Goal: Transaction & Acquisition: Download file/media

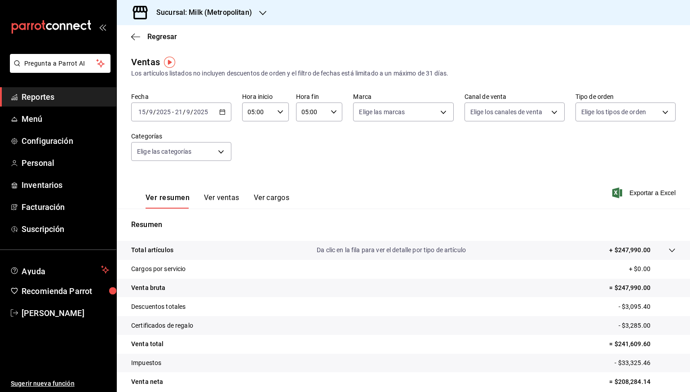
click at [195, 11] on h3 "Sucursal: Milk (Metropolitan)" at bounding box center [200, 12] width 103 height 11
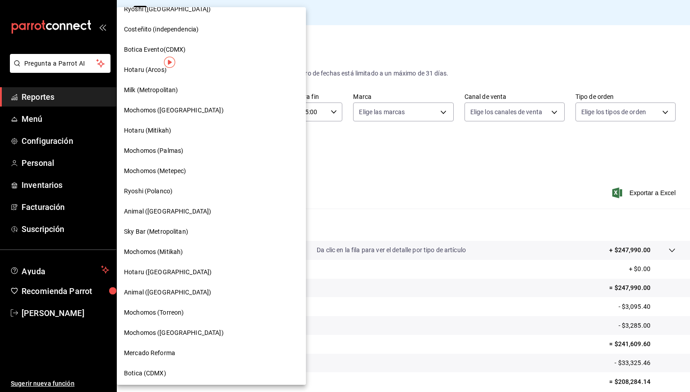
scroll to position [520, 0]
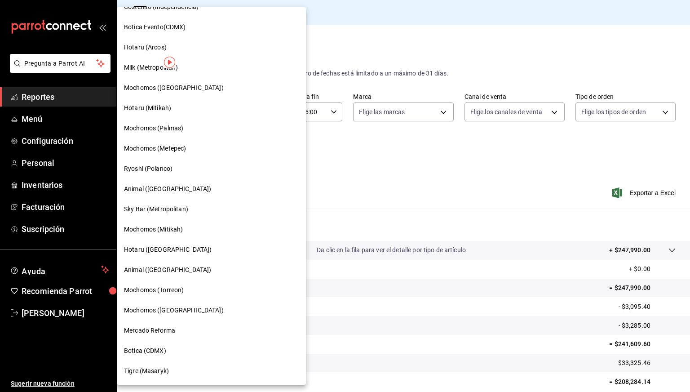
click at [157, 326] on span "Mercado Reforma" at bounding box center [149, 330] width 51 height 9
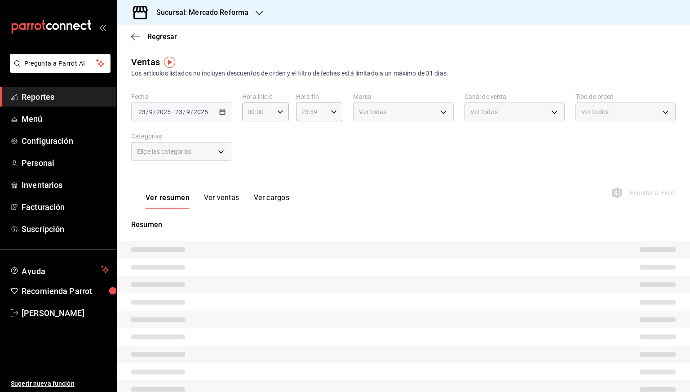
type input "05:00"
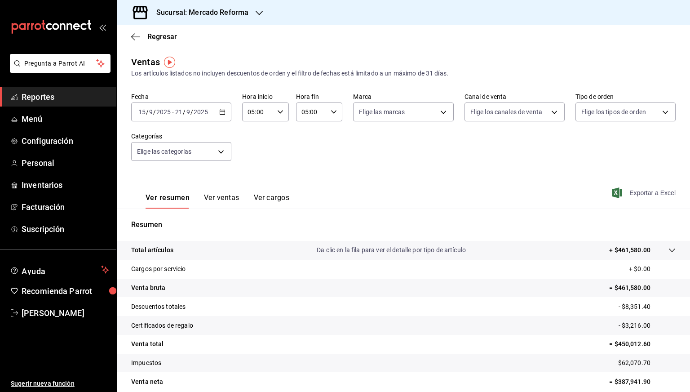
click at [636, 193] on span "Exportar a Excel" at bounding box center [645, 192] width 62 height 11
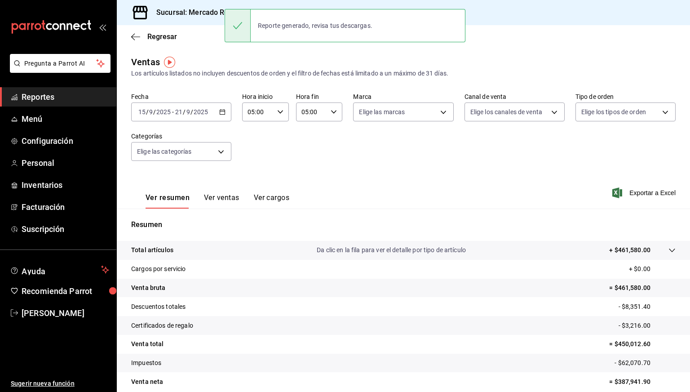
click at [203, 5] on div "Sucursal: Mercado Reforma" at bounding box center [195, 12] width 142 height 25
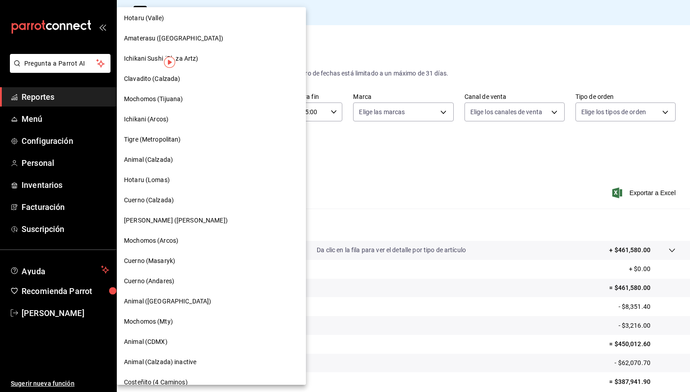
scroll to position [84, 0]
click at [142, 228] on div "[PERSON_NAME] ([PERSON_NAME])" at bounding box center [211, 219] width 189 height 20
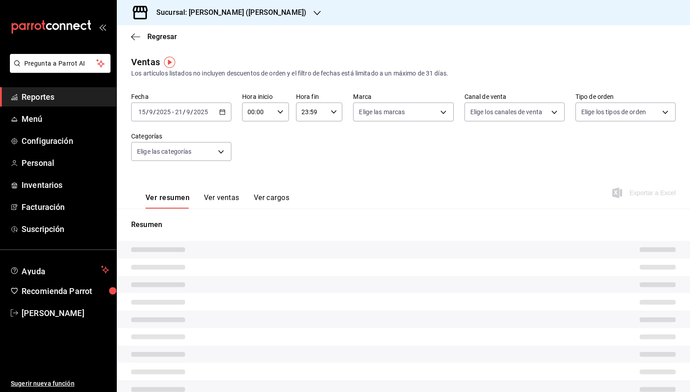
type input "05:00"
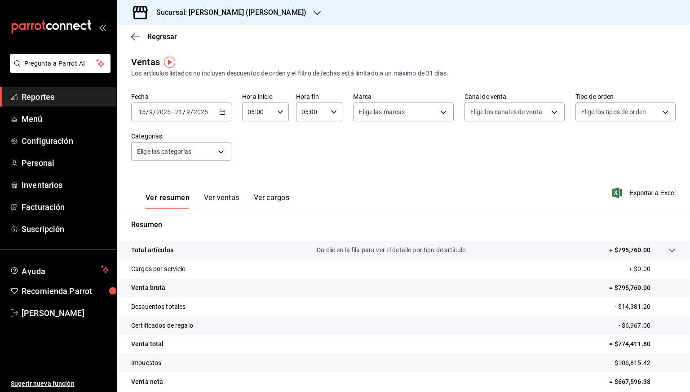
click at [223, 112] on icon "button" at bounding box center [222, 112] width 6 height 6
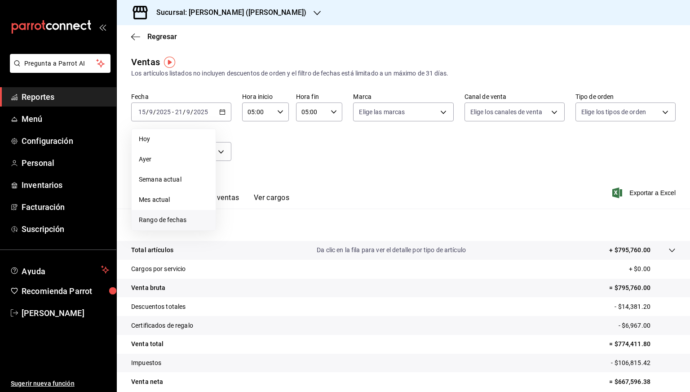
click at [155, 222] on span "Rango de fechas" at bounding box center [174, 219] width 70 height 9
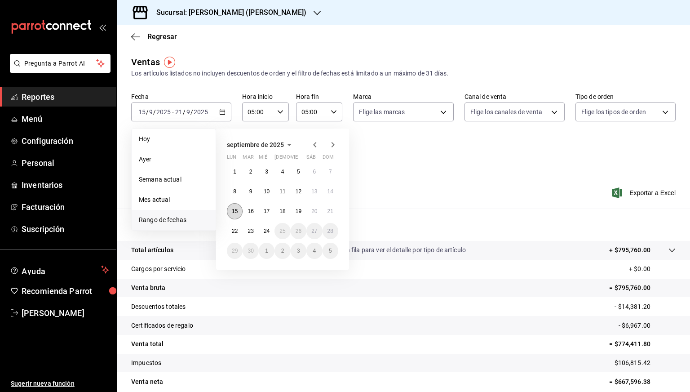
click at [233, 207] on button "15" at bounding box center [235, 211] width 16 height 16
click at [234, 230] on abbr "22" at bounding box center [235, 231] width 6 height 6
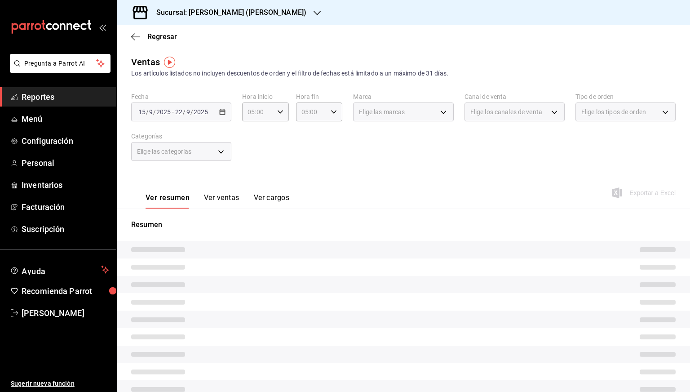
click at [347, 164] on div "Fecha 2025-09-15 15 / 9 / 2025 - 2025-09-22 22 / 9 / 2025 Hora inicio 05:00 Hor…" at bounding box center [403, 132] width 545 height 79
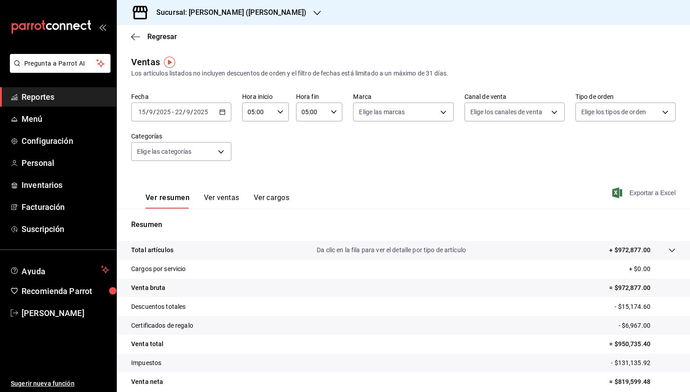
click at [634, 190] on span "Exportar a Excel" at bounding box center [645, 192] width 62 height 11
click at [279, 18] on div "Sucursal: Ichikani Sushi (Vasconcelos)" at bounding box center [224, 12] width 200 height 25
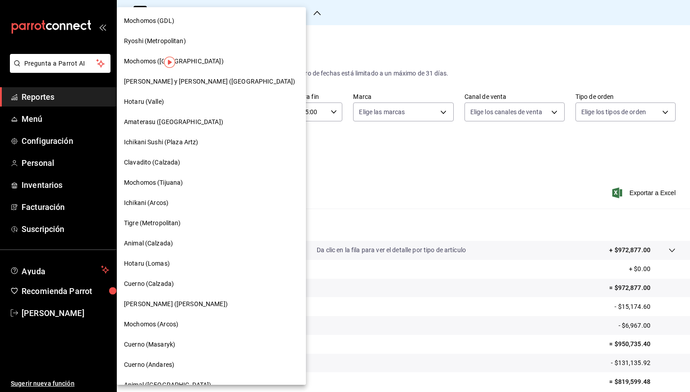
click at [218, 18] on div "Mochomos (GDL)" at bounding box center [211, 20] width 175 height 9
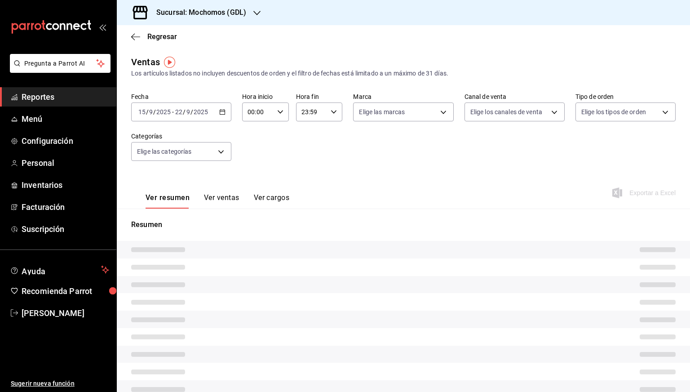
type input "05:00"
click at [203, 15] on h3 "Sucursal: Mochomos (GDL)" at bounding box center [197, 12] width 97 height 11
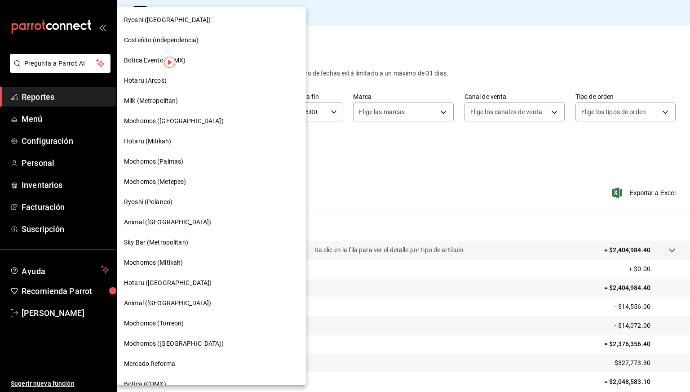
scroll to position [520, 0]
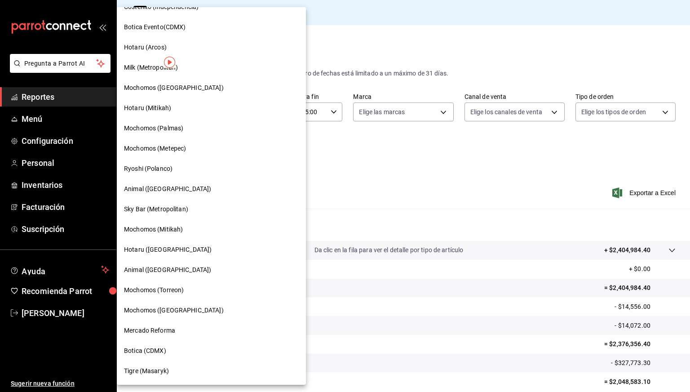
click at [152, 322] on div "Mercado Reforma" at bounding box center [211, 330] width 189 height 20
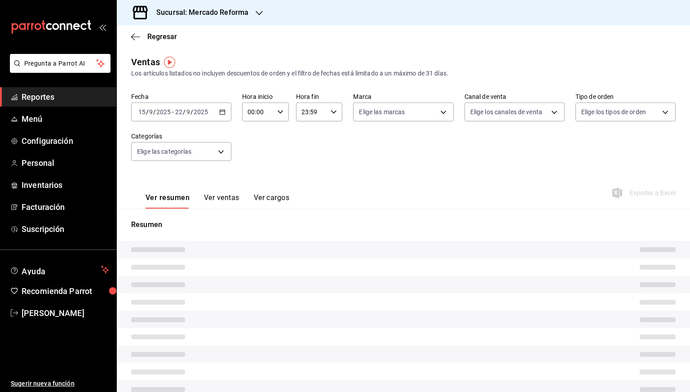
type input "05:00"
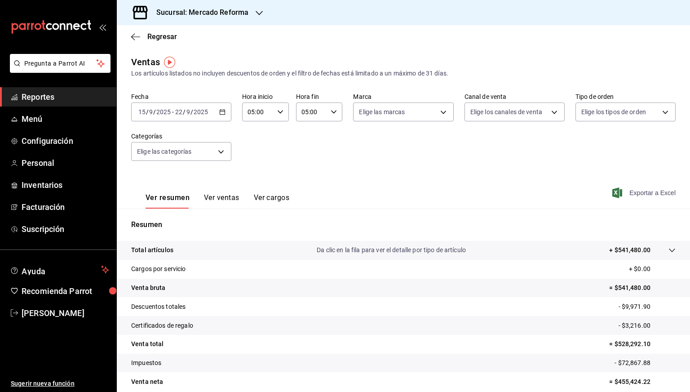
click at [629, 189] on span "Exportar a Excel" at bounding box center [645, 192] width 62 height 11
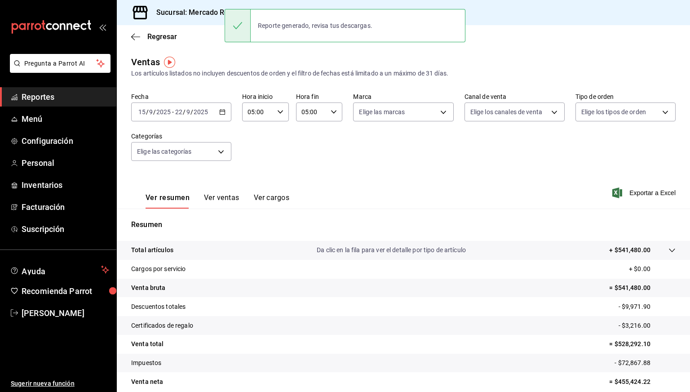
click at [296, 169] on div "Fecha 2025-09-15 15 / 9 / 2025 - 2025-09-22 22 / 9 / 2025 Hora inicio 05:00 Hor…" at bounding box center [403, 132] width 545 height 79
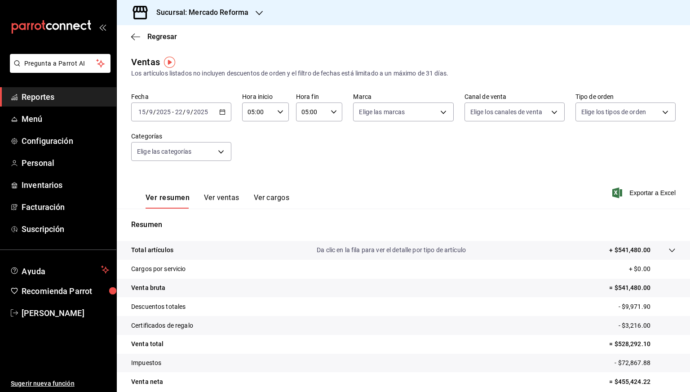
scroll to position [39, 0]
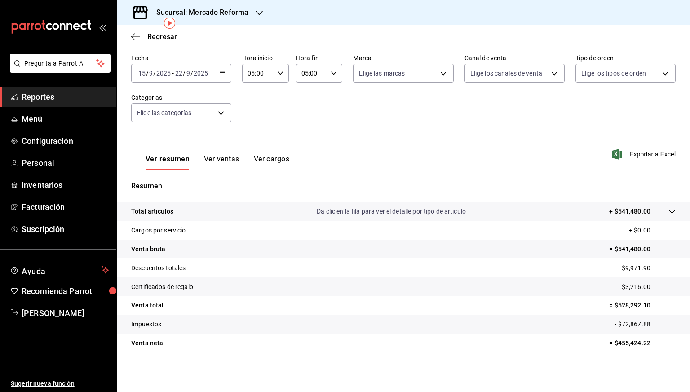
click at [232, 18] on h3 "Sucursal: Mercado Reforma" at bounding box center [198, 12] width 99 height 11
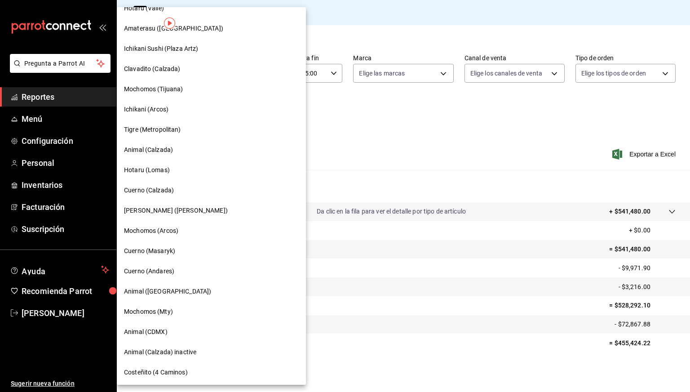
scroll to position [93, 0]
click at [165, 209] on span "[PERSON_NAME] ([PERSON_NAME])" at bounding box center [176, 210] width 104 height 9
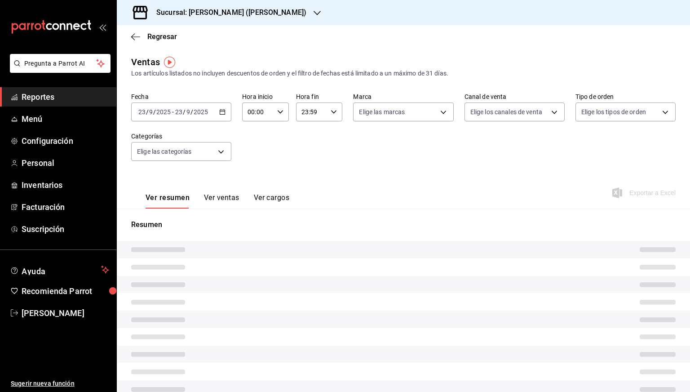
type input "05:00"
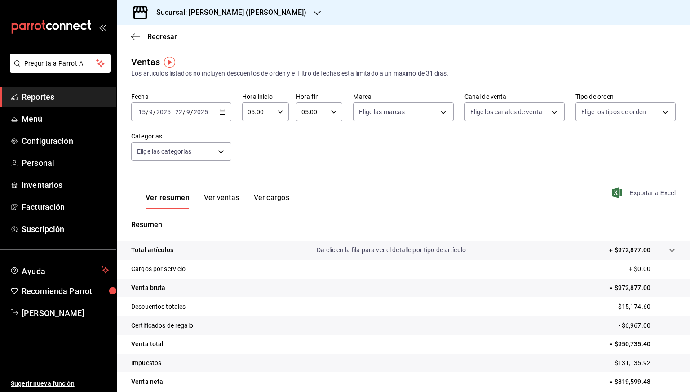
click at [640, 193] on span "Exportar a Excel" at bounding box center [645, 192] width 62 height 11
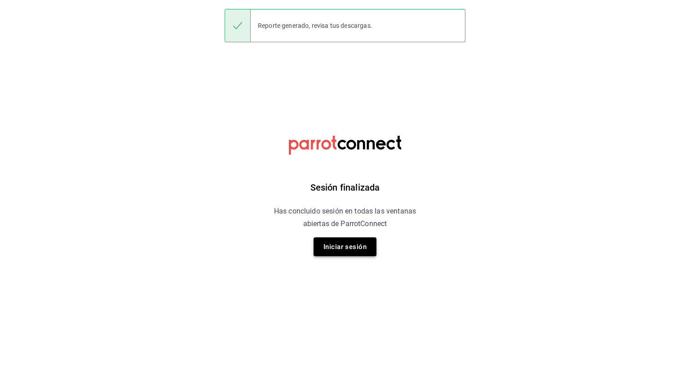
click at [343, 244] on button "Iniciar sesión" at bounding box center [345, 246] width 63 height 19
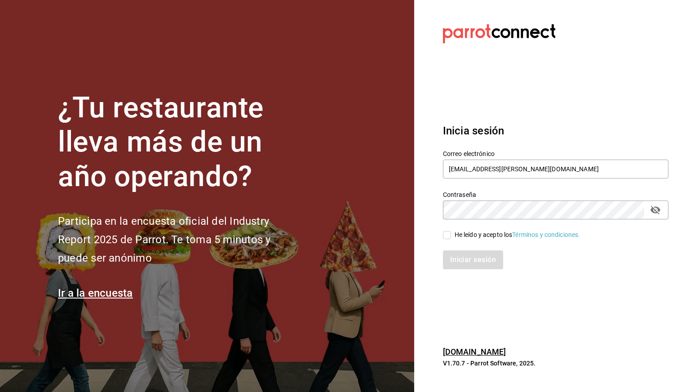
click at [452, 237] on span "He leído y acepto los Términos y condiciones." at bounding box center [515, 234] width 129 height 9
click at [451, 237] on input "He leído y acepto los Términos y condiciones." at bounding box center [447, 235] width 8 height 8
checkbox input "true"
click at [468, 267] on button "Iniciar sesión" at bounding box center [473, 259] width 61 height 19
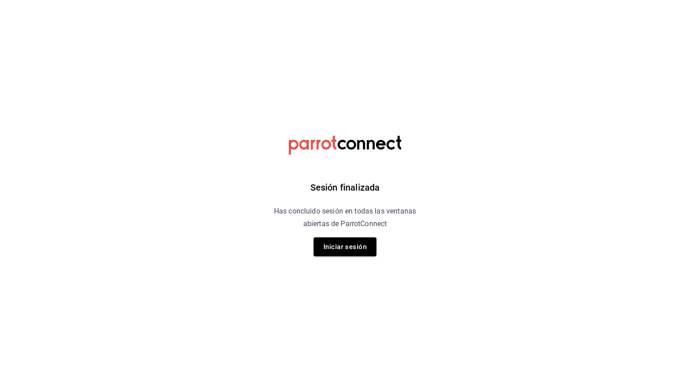
click at [341, 258] on div "Sesión finalizada Has concluido sesión en todas las ventanas abiertas de Parrot…" at bounding box center [345, 196] width 227 height 392
click at [338, 240] on button "Iniciar sesión" at bounding box center [345, 246] width 63 height 19
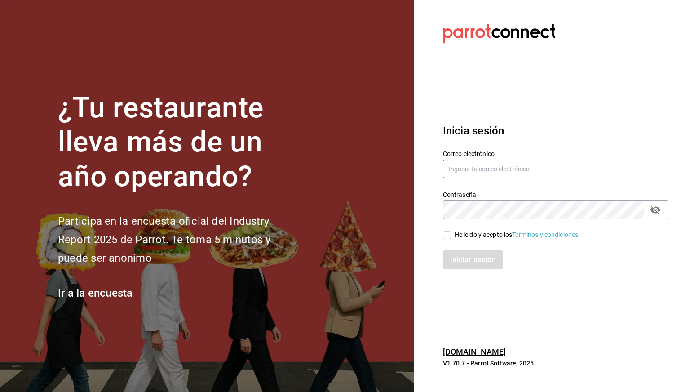
type input "cesar.zamarripa@grupocosteno.com"
click at [444, 236] on input "He leído y acepto los Términos y condiciones." at bounding box center [447, 235] width 8 height 8
checkbox input "true"
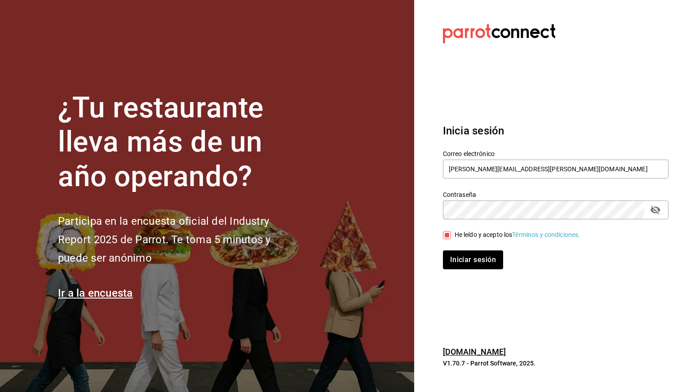
click at [449, 247] on div "Iniciar sesión" at bounding box center [550, 255] width 236 height 30
click at [451, 254] on button "Iniciar sesión" at bounding box center [473, 259] width 61 height 19
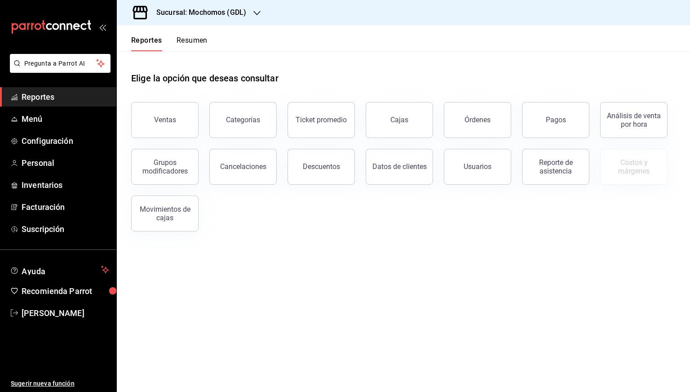
click at [211, 13] on h3 "Sucursal: Mochomos (GDL)" at bounding box center [197, 12] width 97 height 11
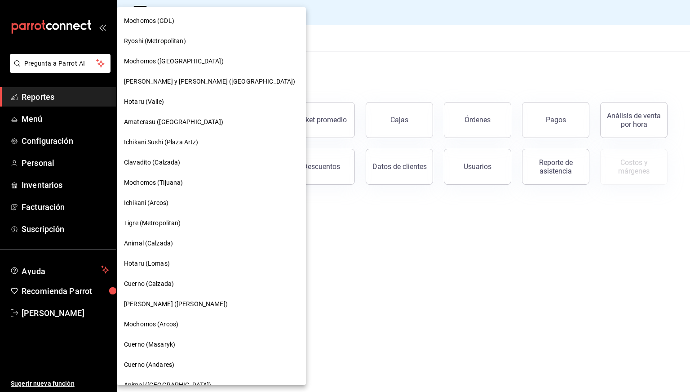
click at [151, 117] on div "Amaterasu ([GEOGRAPHIC_DATA])" at bounding box center [211, 122] width 189 height 20
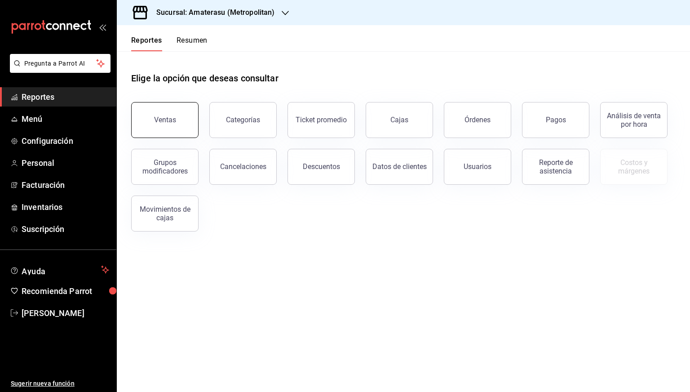
click at [150, 119] on button "Ventas" at bounding box center [164, 120] width 67 height 36
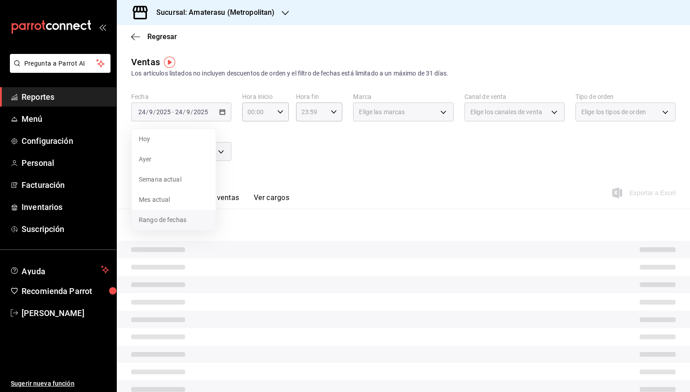
click at [171, 216] on span "Rango de fechas" at bounding box center [174, 219] width 70 height 9
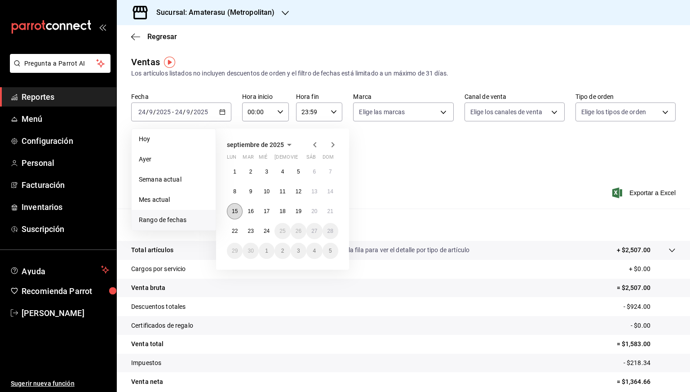
click at [236, 211] on abbr "15" at bounding box center [235, 211] width 6 height 6
click at [236, 229] on abbr "22" at bounding box center [235, 231] width 6 height 6
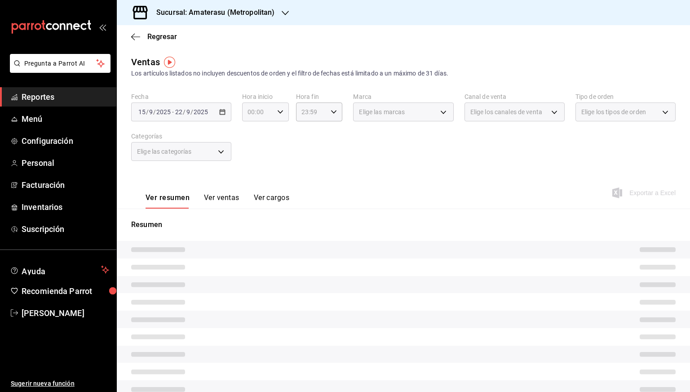
click at [277, 112] on icon "button" at bounding box center [280, 112] width 6 height 6
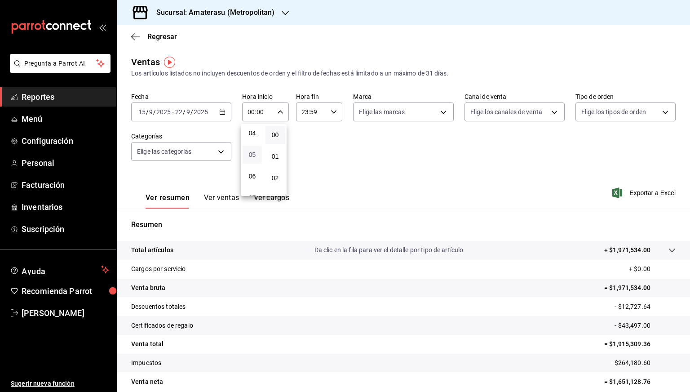
click at [250, 156] on span "05" at bounding box center [252, 154] width 9 height 7
type input "05:00"
click at [330, 113] on div at bounding box center [345, 196] width 690 height 392
click at [331, 113] on icon "button" at bounding box center [334, 112] width 6 height 6
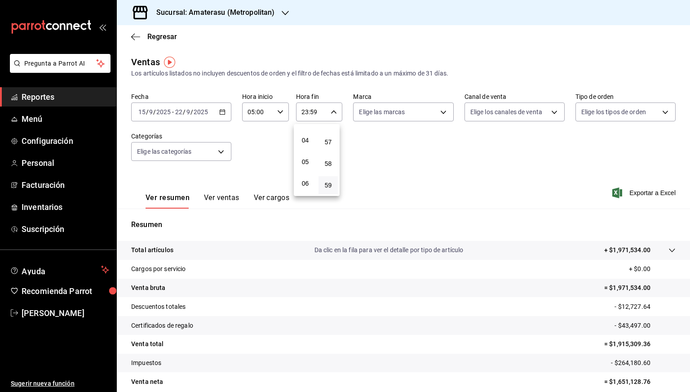
click at [302, 159] on button "05" at bounding box center [305, 162] width 19 height 18
click at [330, 134] on span "00" at bounding box center [328, 134] width 9 height 7
type input "05:00"
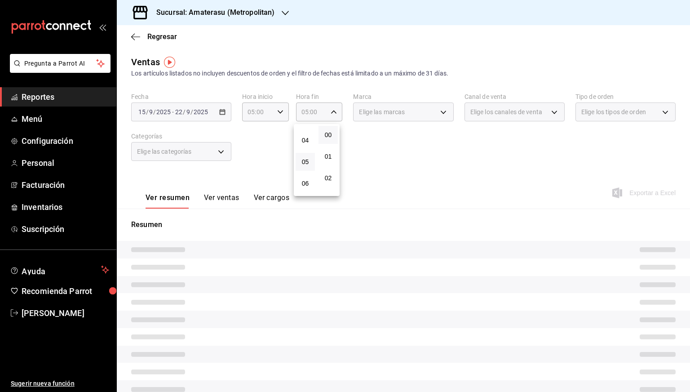
click at [383, 143] on div at bounding box center [345, 196] width 690 height 392
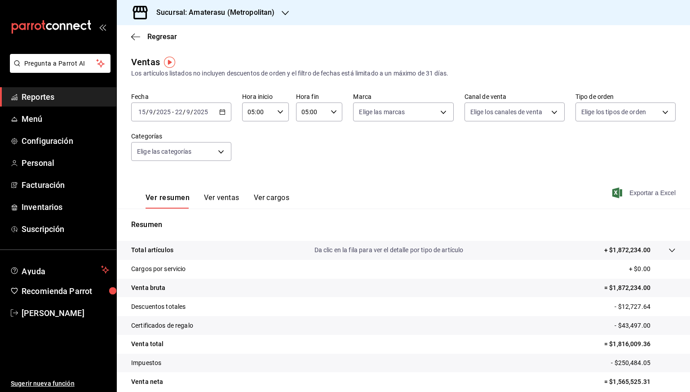
click at [639, 193] on span "Exportar a Excel" at bounding box center [645, 192] width 62 height 11
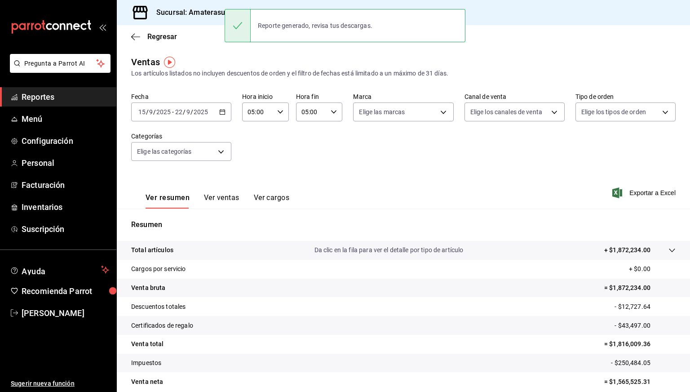
click at [175, 8] on h3 "Sucursal: Amaterasu (Metropolitan)" at bounding box center [211, 12] width 125 height 11
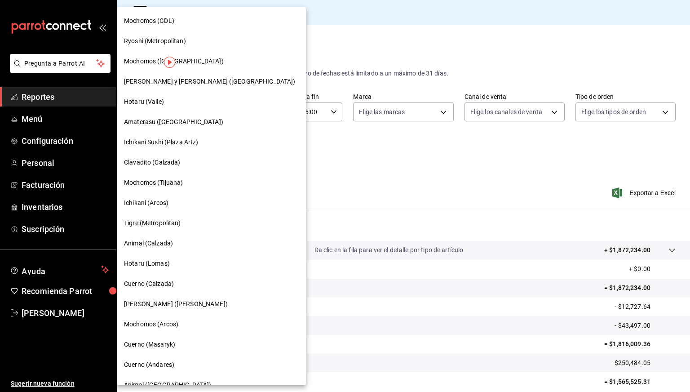
click at [146, 281] on span "Cuerno (Calzada)" at bounding box center [149, 283] width 50 height 9
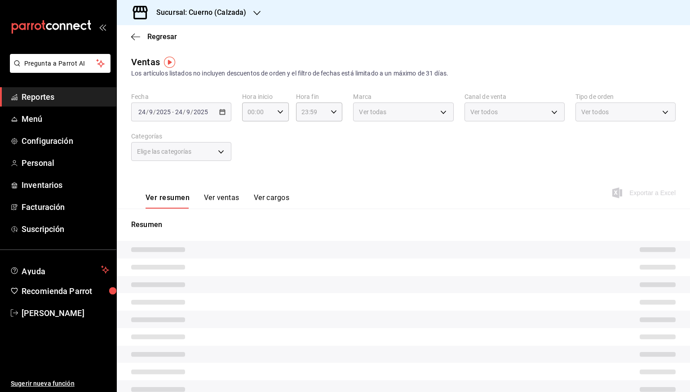
type input "05:00"
click at [30, 119] on span "Menú" at bounding box center [66, 119] width 88 height 12
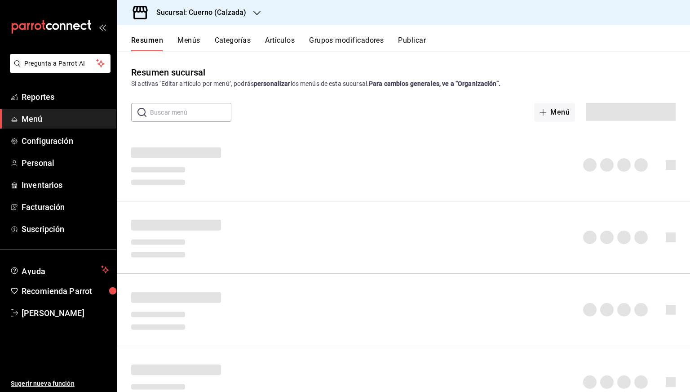
click at [275, 45] on button "Artículos" at bounding box center [280, 43] width 30 height 15
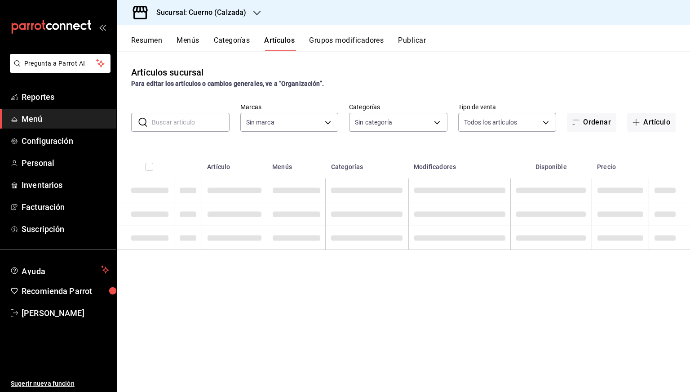
click at [168, 120] on input "text" at bounding box center [191, 122] width 78 height 18
type input "b7ae777b-2dfc-42e0-9650-6cefdf37a424,c000f1c0-fb9f-4016-8e6a-f0d1e83e893d"
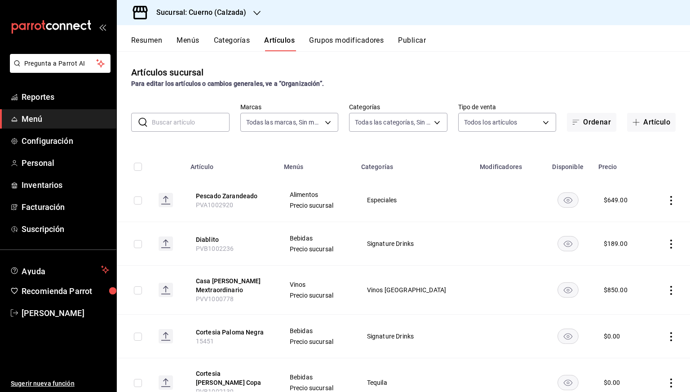
type input "fcad426d-22b8-4bc7-85b2-27ee6775f3f6,560d4c35-d9fc-4089-91ff-402d238ea400,30284…"
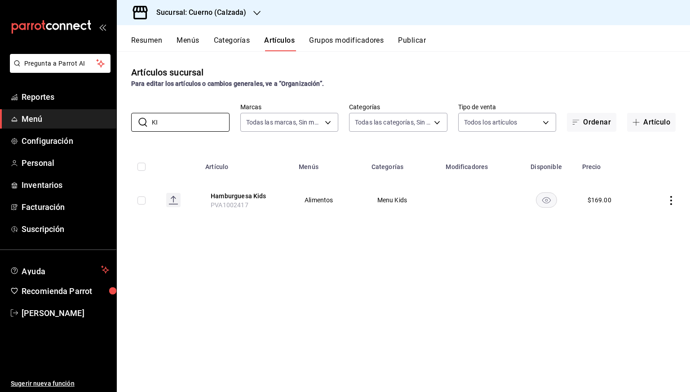
type input "K"
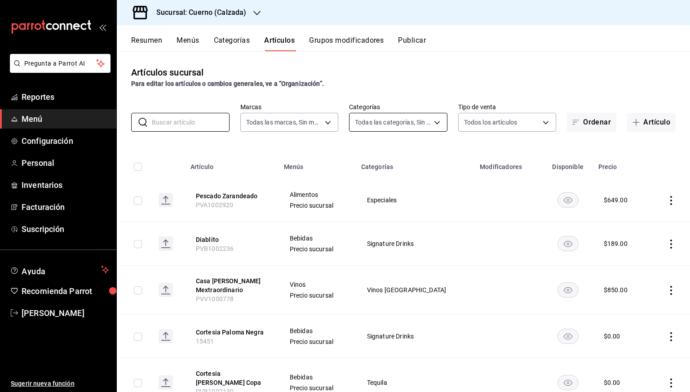
click at [394, 119] on body "Pregunta a Parrot AI Reportes Menú Configuración Personal Inventarios Facturaci…" at bounding box center [345, 196] width 690 height 392
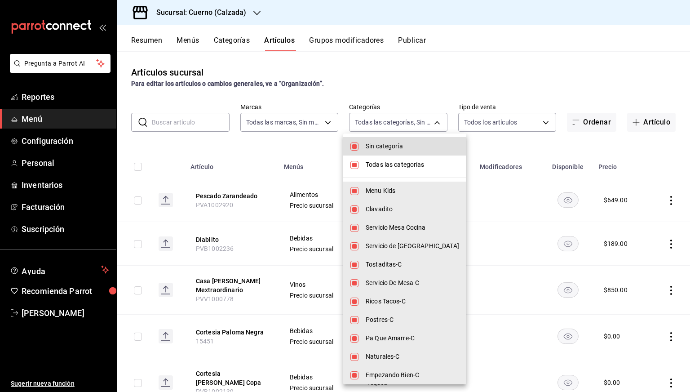
click at [382, 147] on span "Sin categoría" at bounding box center [412, 146] width 93 height 9
checkbox input "false"
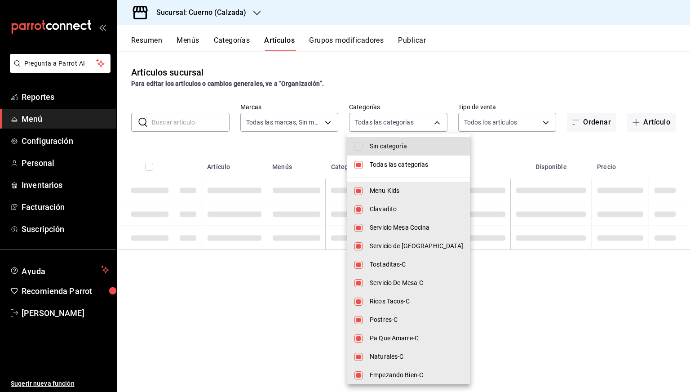
click at [379, 163] on span "Todas las categorías" at bounding box center [416, 164] width 93 height 9
checkbox input "false"
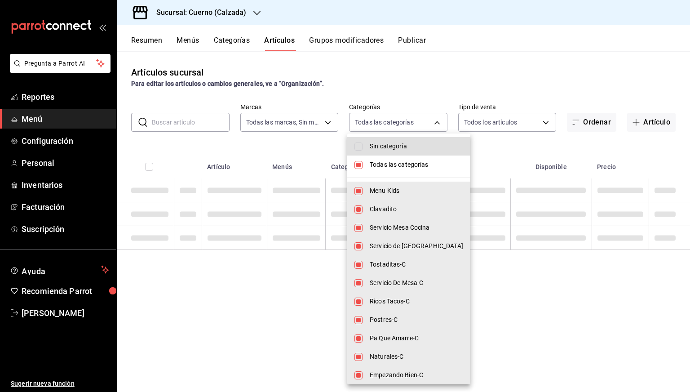
checkbox input "false"
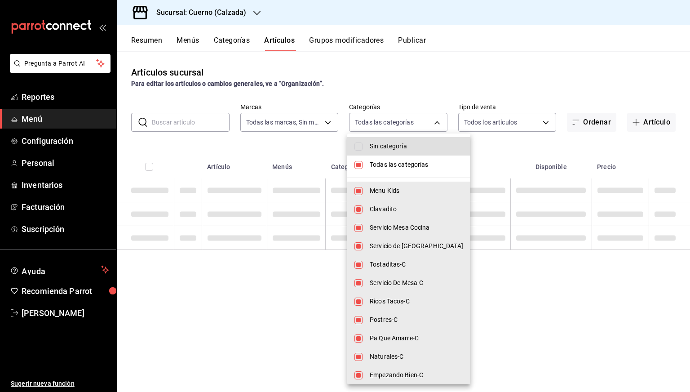
checkbox input "false"
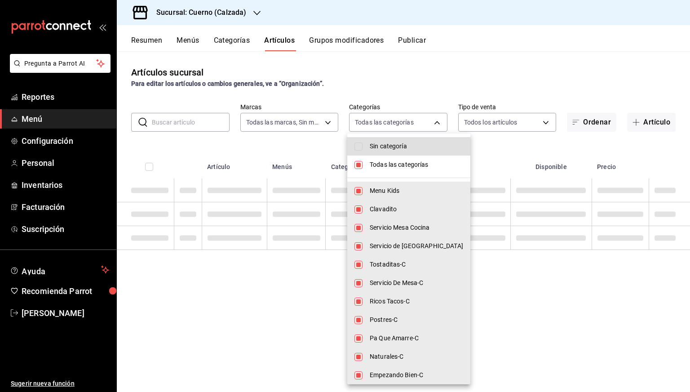
checkbox input "false"
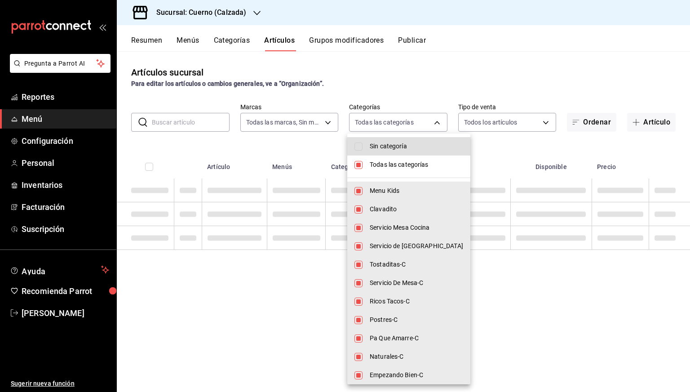
checkbox input "false"
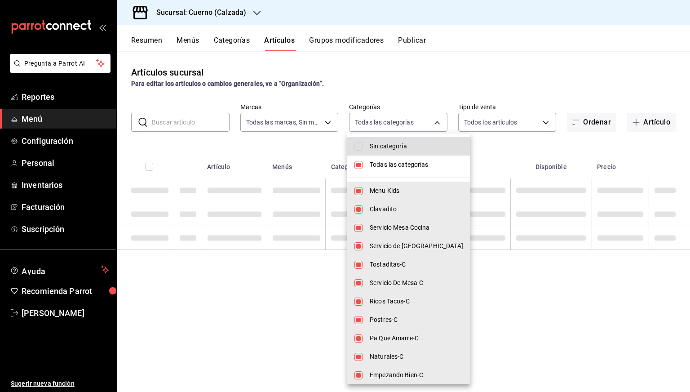
checkbox input "false"
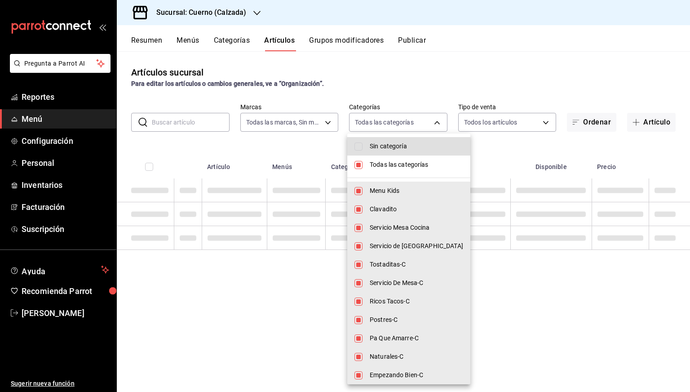
checkbox input "false"
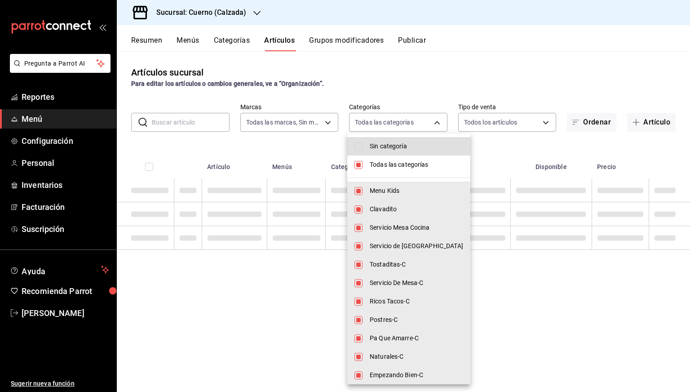
checkbox input "false"
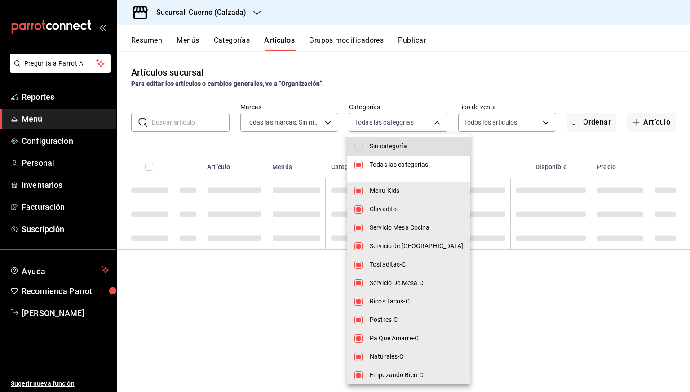
checkbox input "false"
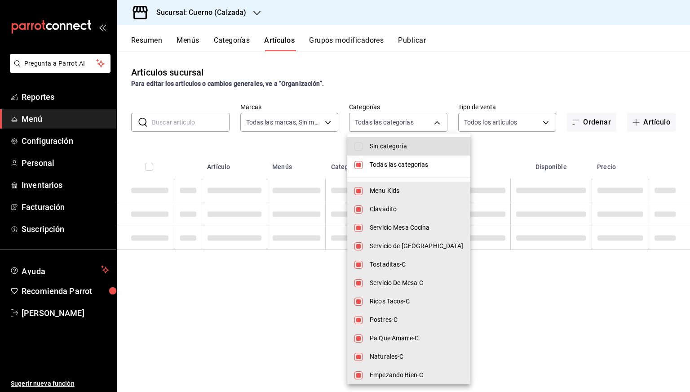
checkbox input "false"
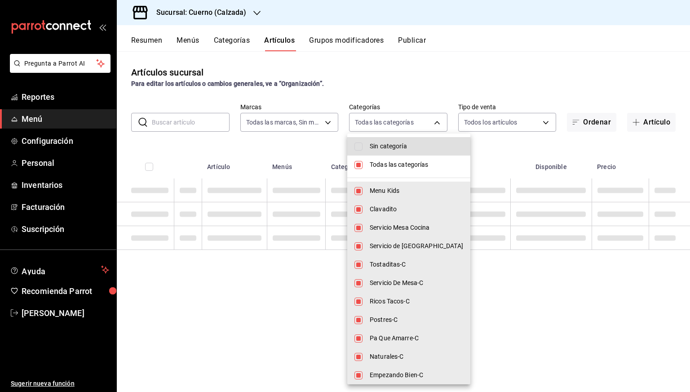
checkbox input "false"
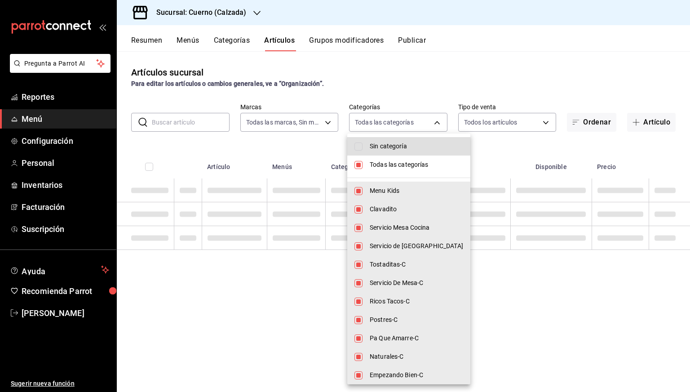
checkbox input "false"
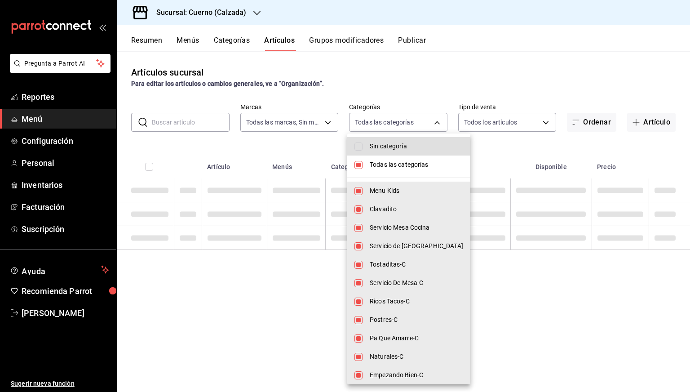
checkbox input "false"
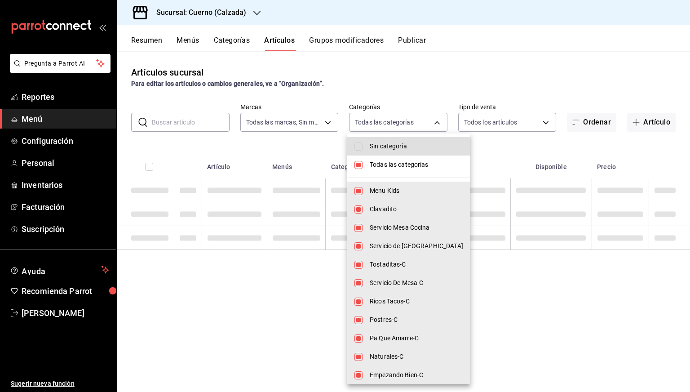
checkbox input "false"
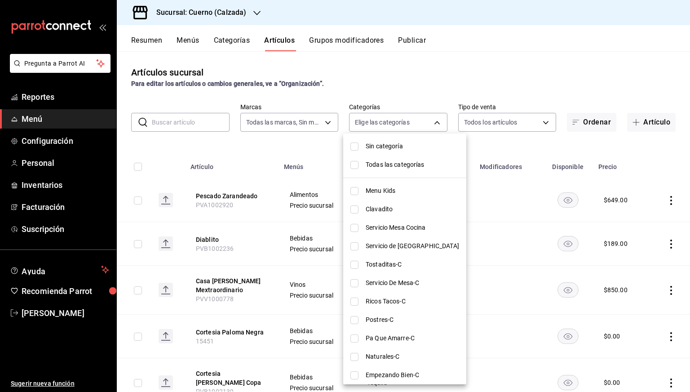
click at [382, 190] on span "Menu Kids" at bounding box center [412, 190] width 93 height 9
type input "fcad426d-22b8-4bc7-85b2-27ee6775f3f6"
checkbox input "true"
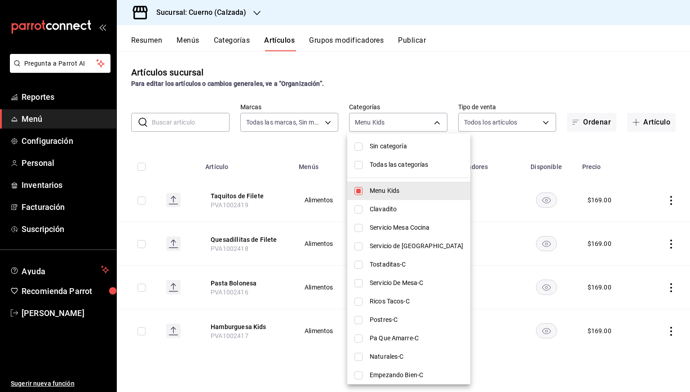
click at [386, 73] on div at bounding box center [345, 196] width 690 height 392
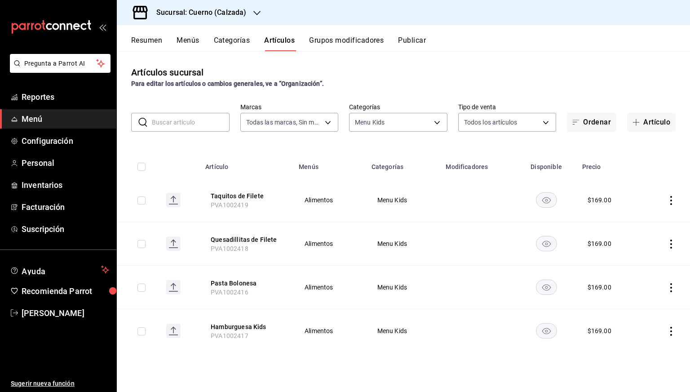
click at [586, 44] on div "Resumen Menús Categorías Artículos Grupos modificadores Publicar" at bounding box center [410, 43] width 559 height 15
click at [197, 10] on h3 "Sucursal: Cuerno (Calzada)" at bounding box center [197, 12] width 97 height 11
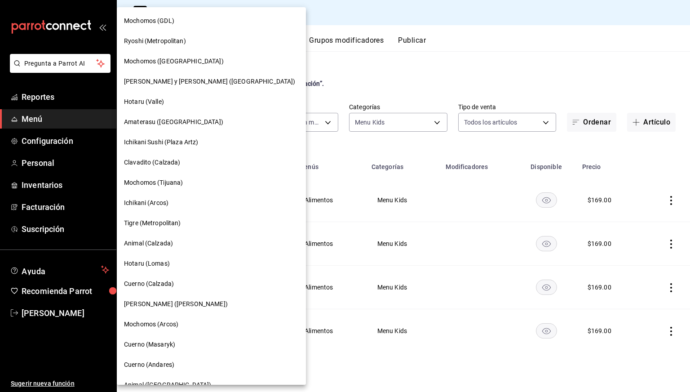
click at [156, 11] on div "Mochomos (GDL)" at bounding box center [211, 21] width 189 height 20
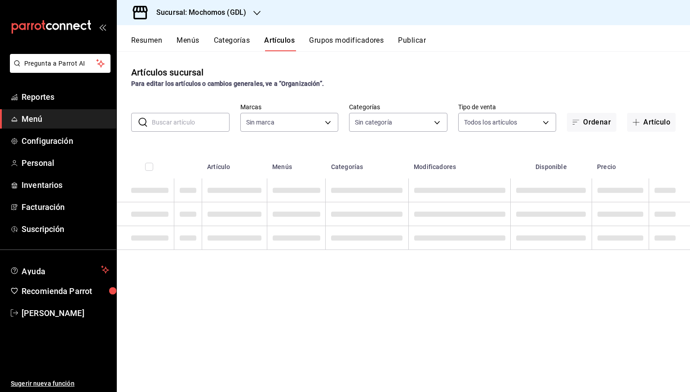
type input "c0db8a99-aef8-4e9c-862d-72763fc5d605,0e6da5ad-e1ed-4623-8a7f-4db137866549,4ba6e…"
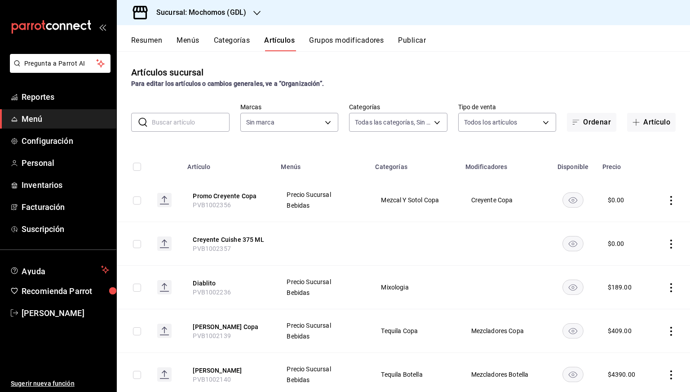
type input "36c25d4a-7cb0-456c-a434-e981d54830bc,9cac9703-0c5a-4d8b-addd-5b6b571d65b9"
click at [199, 120] on input "text" at bounding box center [191, 122] width 78 height 18
type input "taqu"
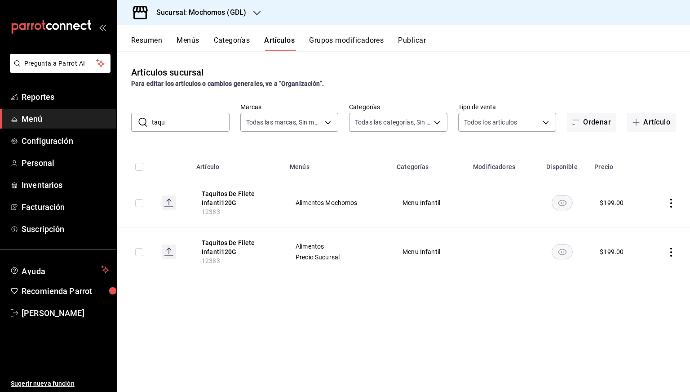
click at [196, 126] on input "taqu" at bounding box center [191, 122] width 78 height 18
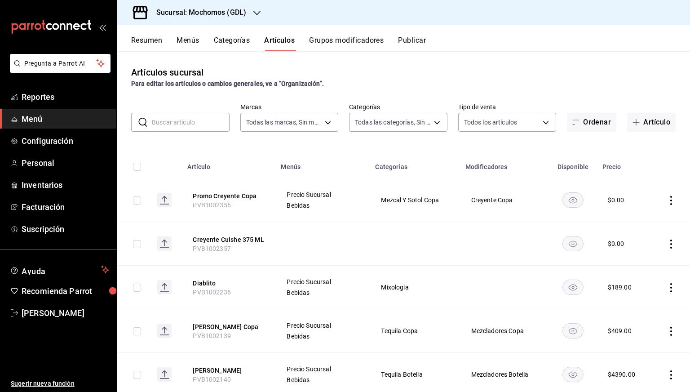
click at [221, 18] on div "Sucursal: Mochomos (GDL)" at bounding box center [194, 12] width 140 height 25
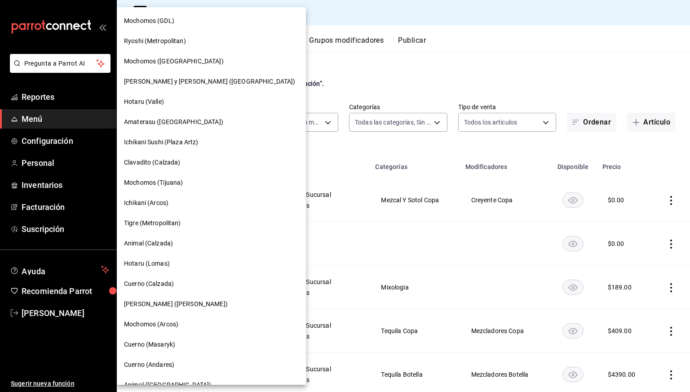
click at [354, 71] on div at bounding box center [345, 196] width 690 height 392
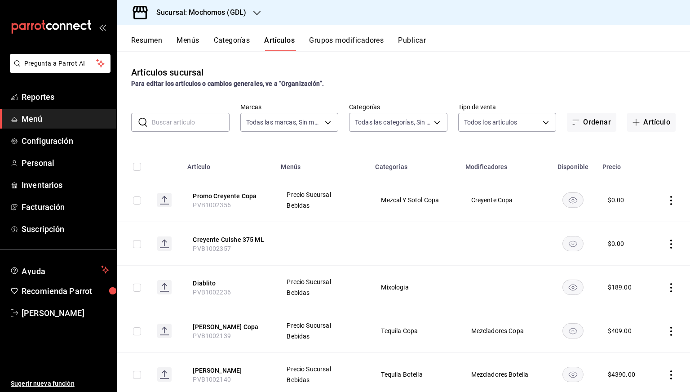
click at [204, 10] on h3 "Sucursal: Mochomos (GDL)" at bounding box center [197, 12] width 97 height 11
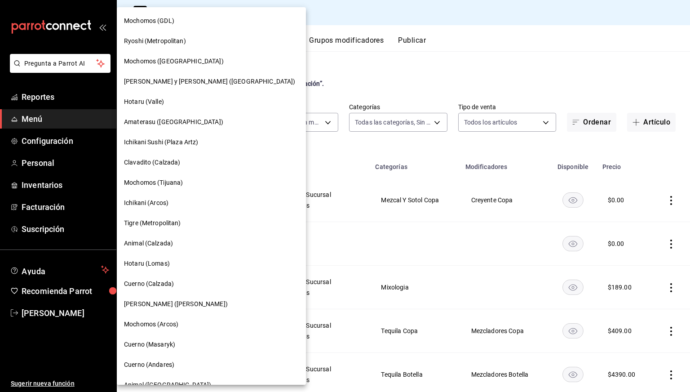
click at [150, 278] on div "Cuerno (Calzada)" at bounding box center [211, 284] width 189 height 20
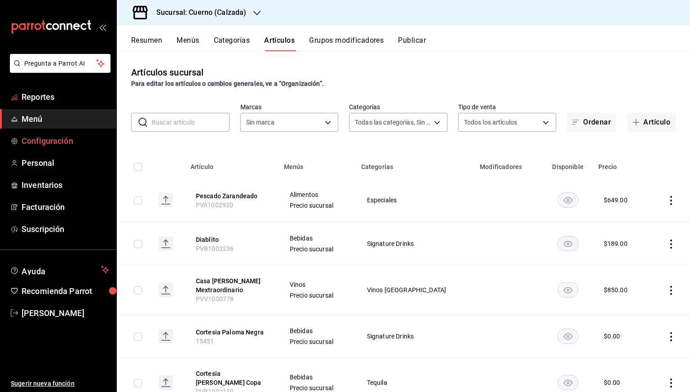
type input "fcad426d-22b8-4bc7-85b2-27ee6775f3f6,560d4c35-d9fc-4089-91ff-402d238ea400,30284…"
type input "b7ae777b-2dfc-42e0-9650-6cefdf37a424,c000f1c0-fb9f-4016-8e6a-f0d1e83e893d"
click at [36, 101] on span "Reportes" at bounding box center [66, 97] width 88 height 12
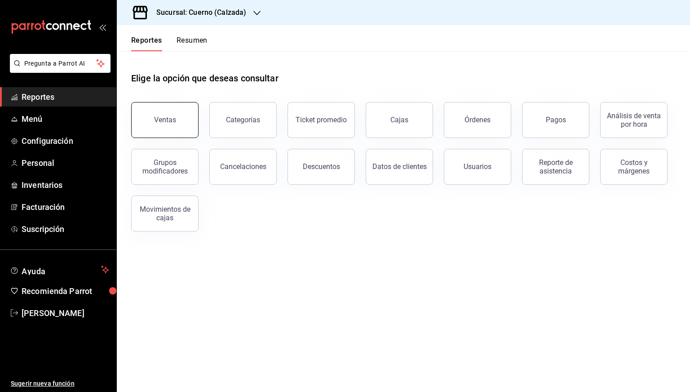
click at [169, 119] on div "Ventas" at bounding box center [165, 120] width 22 height 9
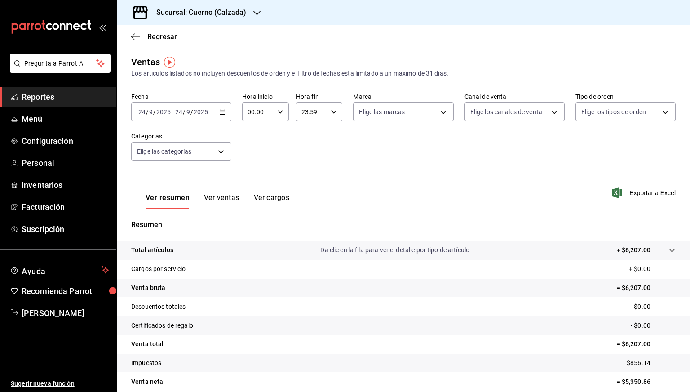
click at [223, 115] on icon "button" at bounding box center [222, 112] width 6 height 6
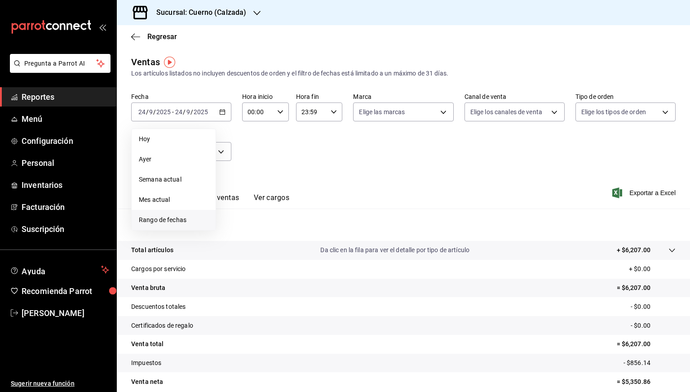
click at [161, 219] on span "Rango de fechas" at bounding box center [174, 219] width 70 height 9
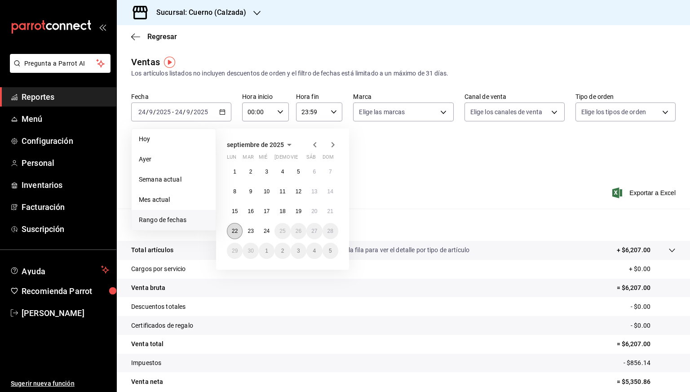
click at [229, 229] on button "22" at bounding box center [235, 231] width 16 height 16
click at [268, 227] on button "24" at bounding box center [267, 231] width 16 height 16
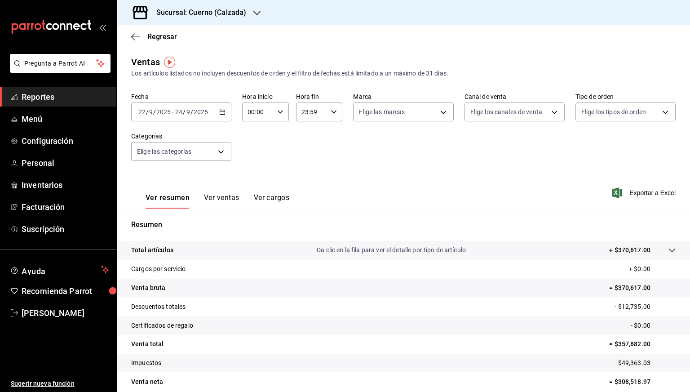
click at [279, 119] on div "00:00 Hora inicio" at bounding box center [265, 111] width 47 height 19
click at [254, 182] on button "05" at bounding box center [252, 187] width 19 height 18
type input "05:00"
click at [330, 113] on div at bounding box center [345, 196] width 690 height 392
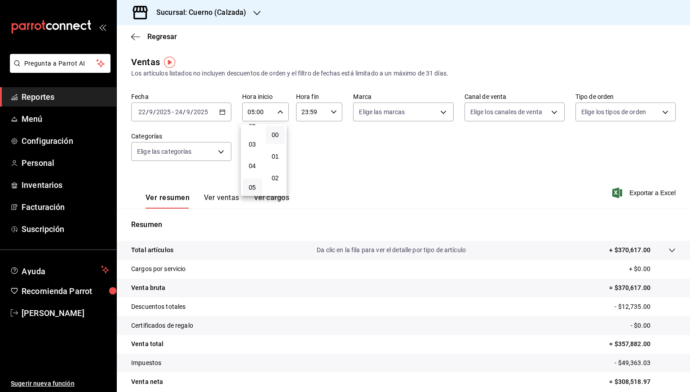
click at [330, 113] on div at bounding box center [345, 196] width 690 height 392
click at [331, 113] on icon "button" at bounding box center [334, 112] width 6 height 6
click at [308, 155] on button "05" at bounding box center [305, 148] width 19 height 18
click at [333, 128] on button "00" at bounding box center [328, 135] width 19 height 18
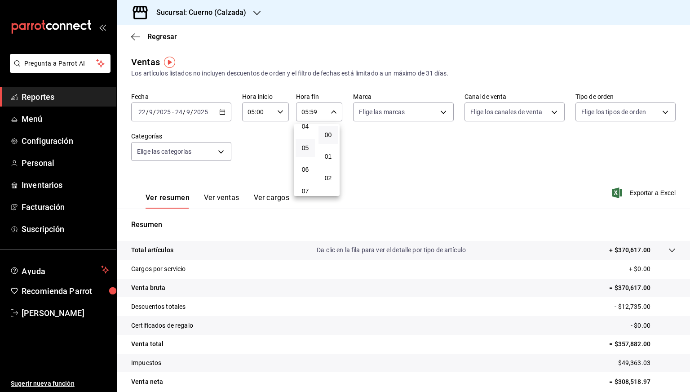
type input "05:00"
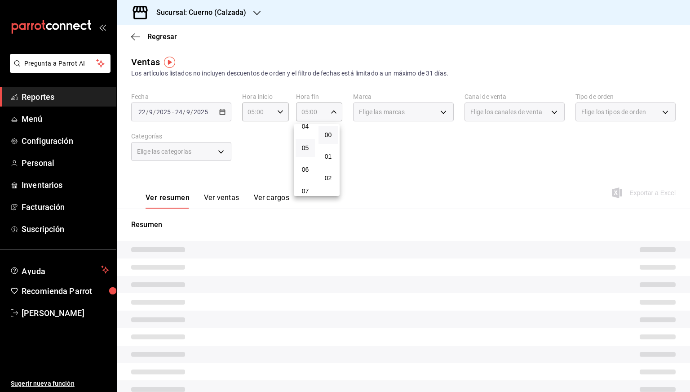
click at [432, 144] on div at bounding box center [345, 196] width 690 height 392
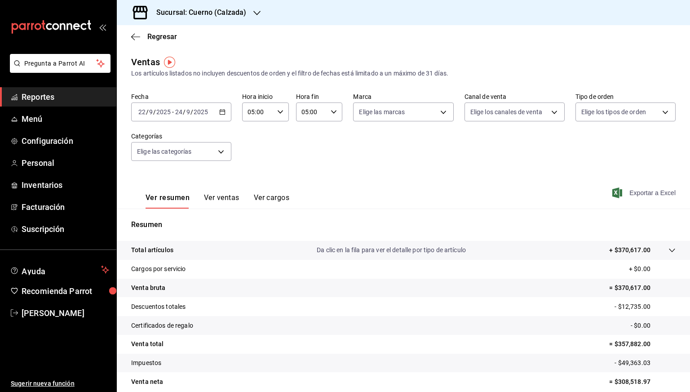
click at [641, 193] on span "Exportar a Excel" at bounding box center [645, 192] width 62 height 11
